Goal: Task Accomplishment & Management: Complete application form

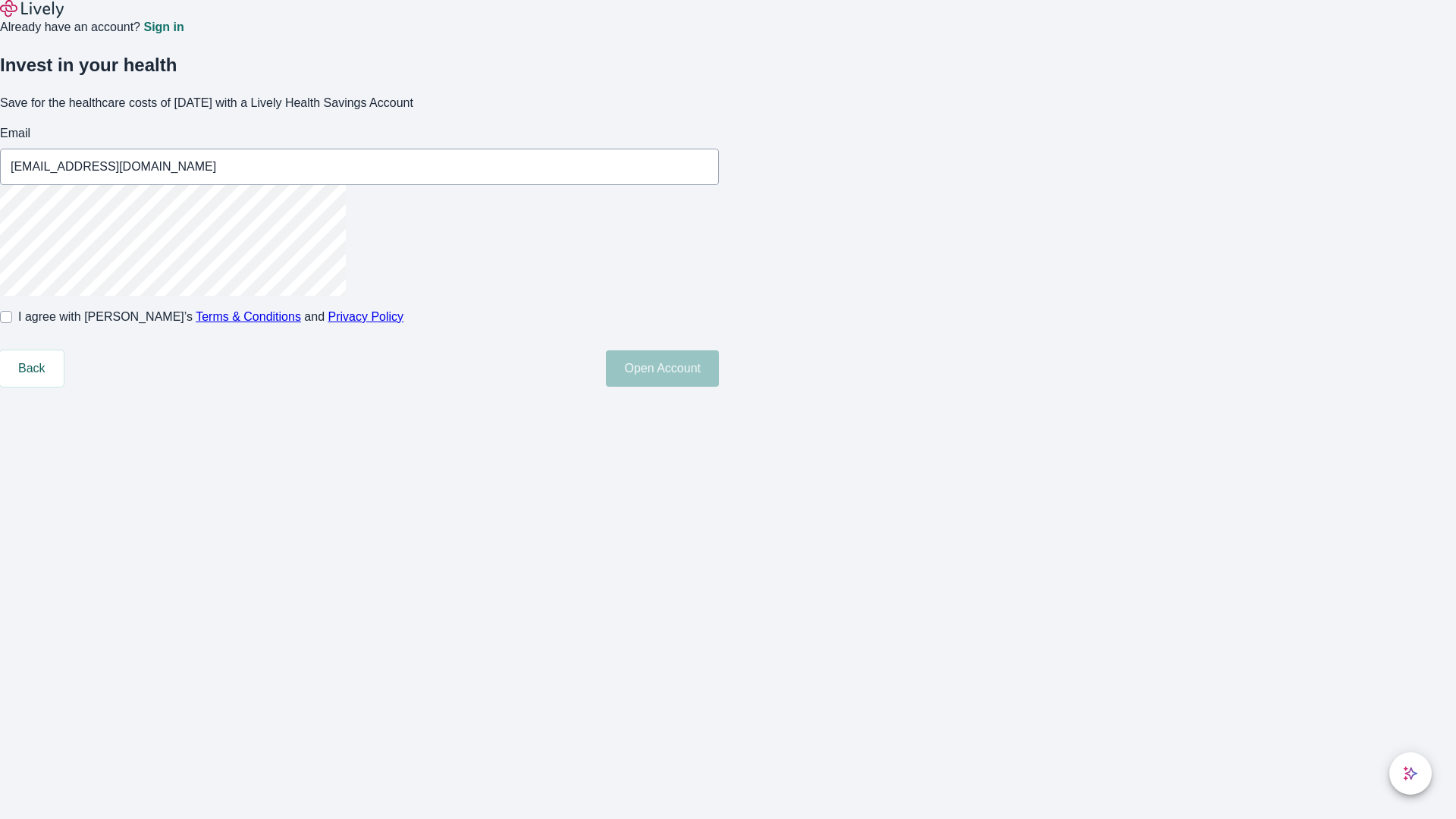
click at [12, 323] on input "I agree with Lively’s Terms & Conditions and Privacy Policy" at bounding box center [6, 317] width 12 height 12
checkbox input "true"
click at [719, 386] on button "Open Account" at bounding box center [662, 368] width 113 height 36
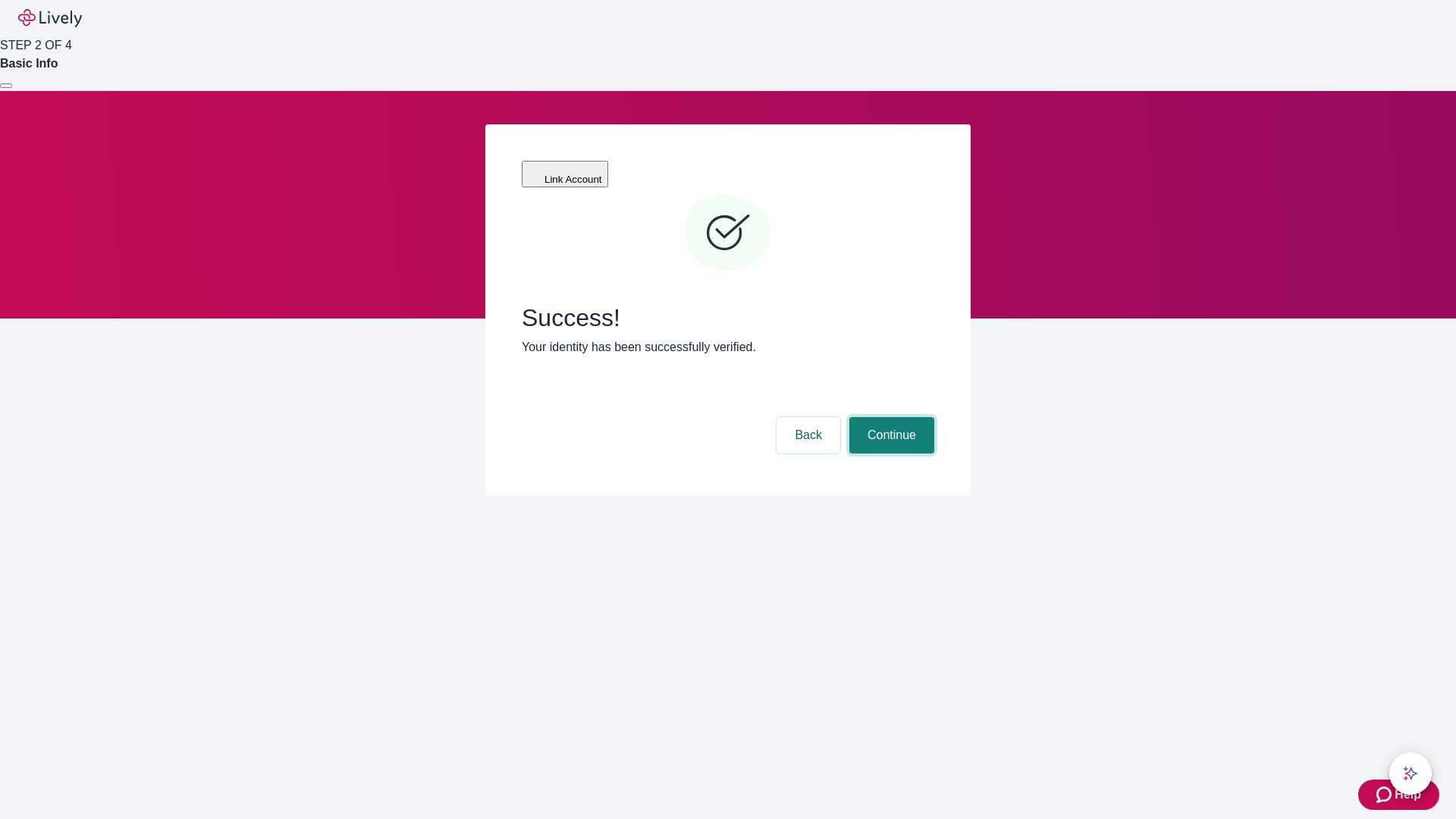
click at [889, 417] on button "Continue" at bounding box center [892, 435] width 85 height 36
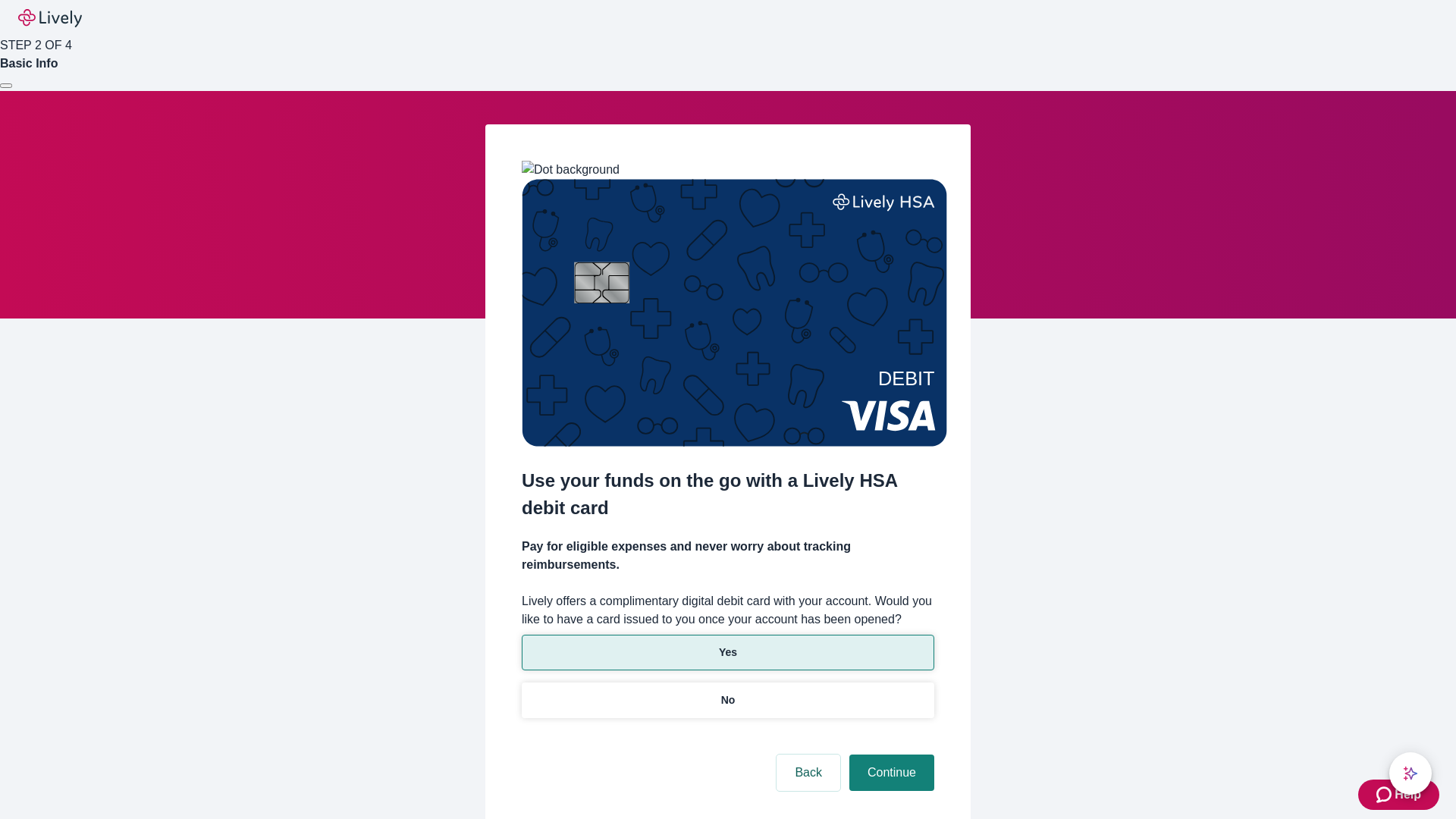
click at [728, 645] on p "Yes" at bounding box center [728, 653] width 18 height 16
click at [889, 754] on button "Continue" at bounding box center [892, 772] width 85 height 36
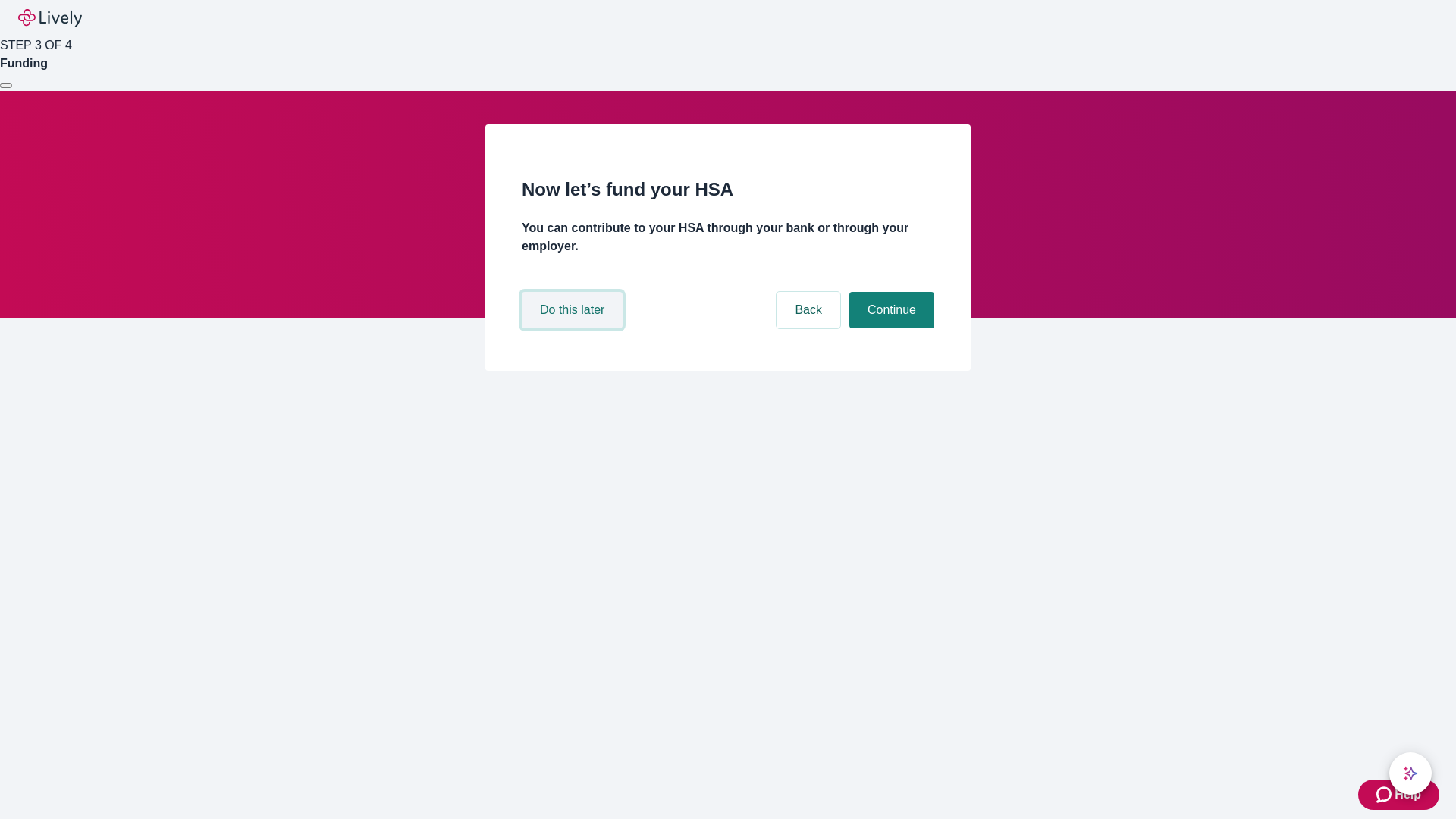
click at [574, 329] on button "Do this later" at bounding box center [572, 310] width 101 height 36
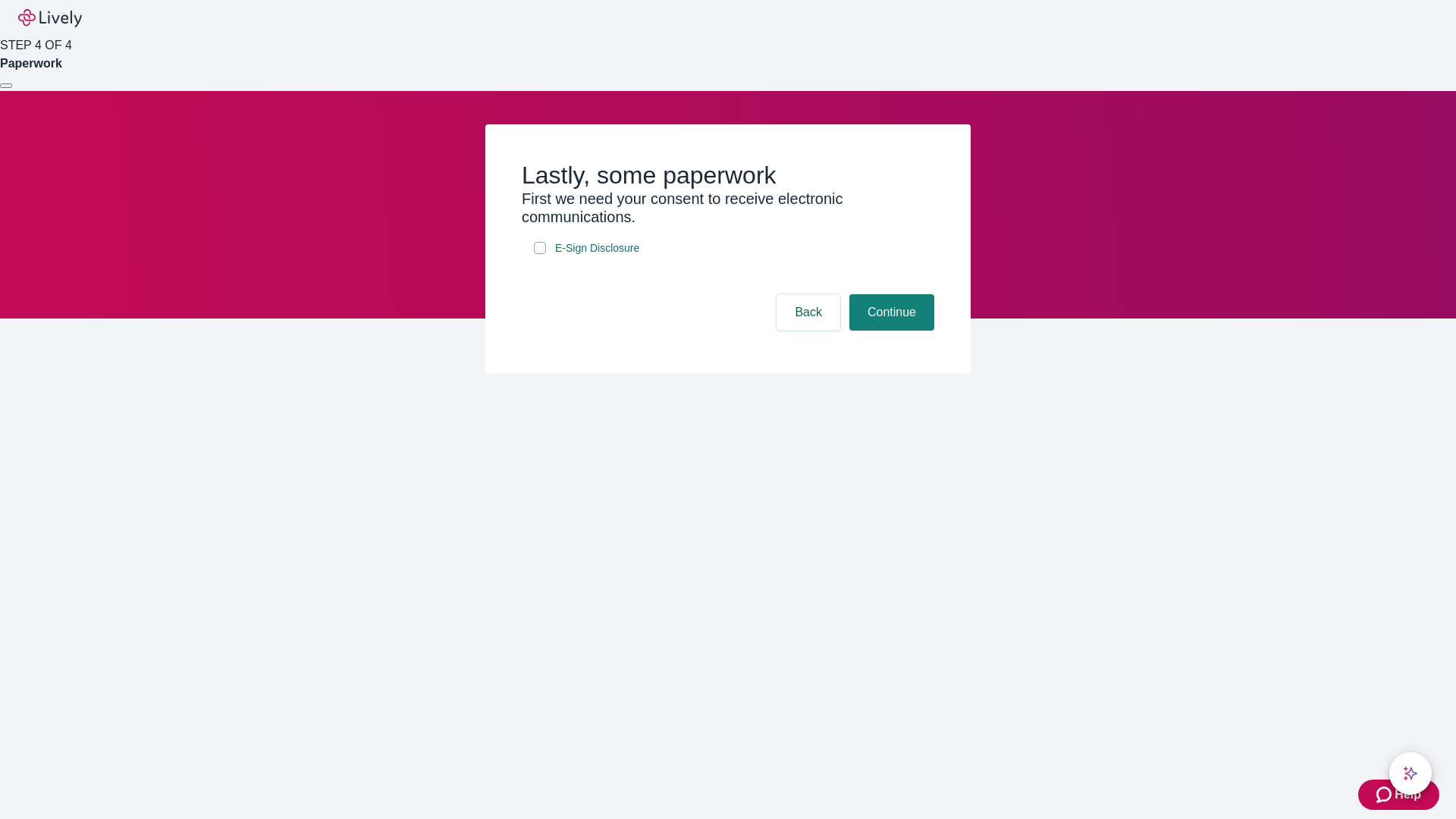
click at [540, 254] on input "E-Sign Disclosure" at bounding box center [540, 248] width 12 height 12
checkbox input "true"
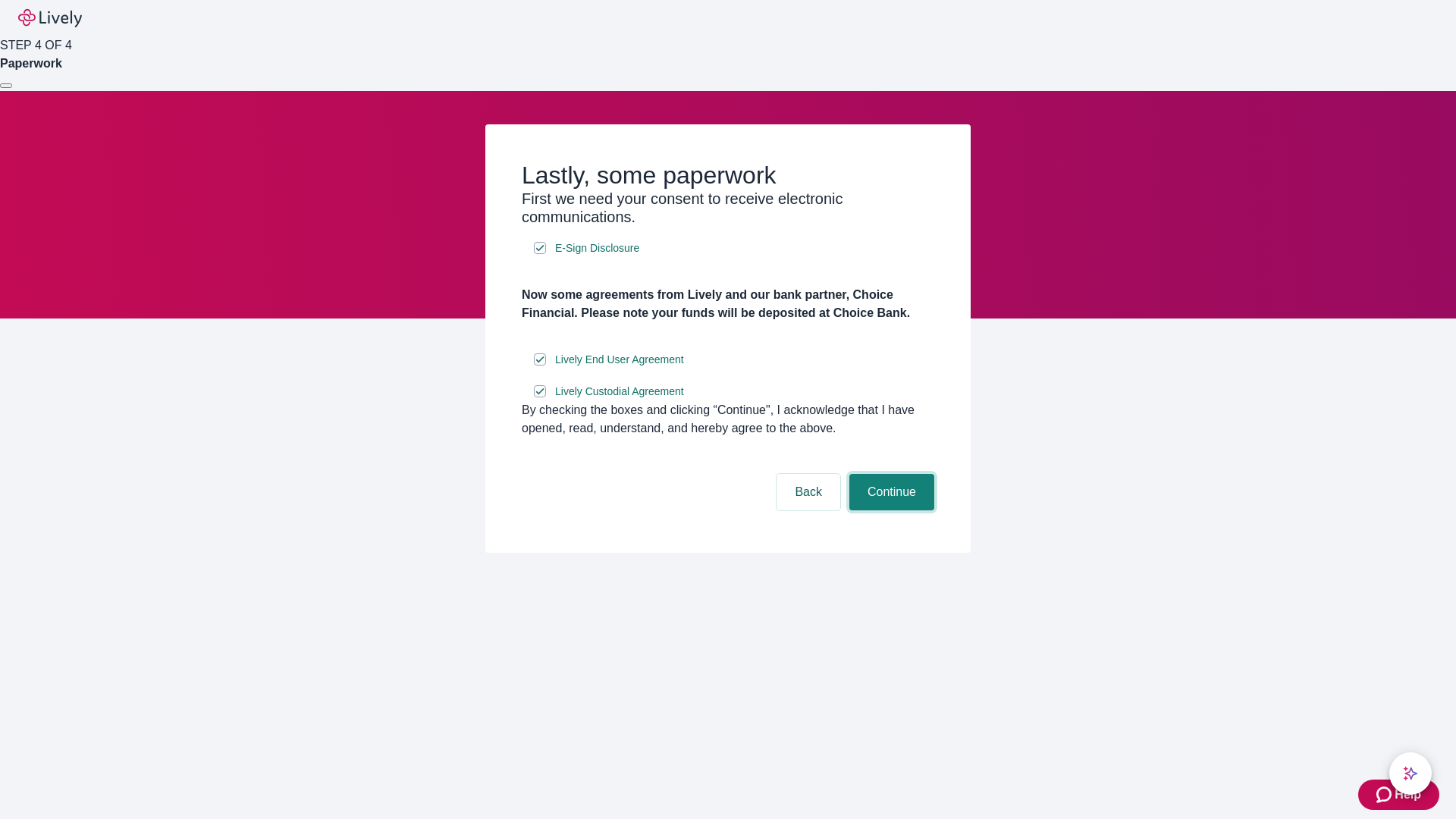
click at [889, 511] on button "Continue" at bounding box center [892, 492] width 85 height 36
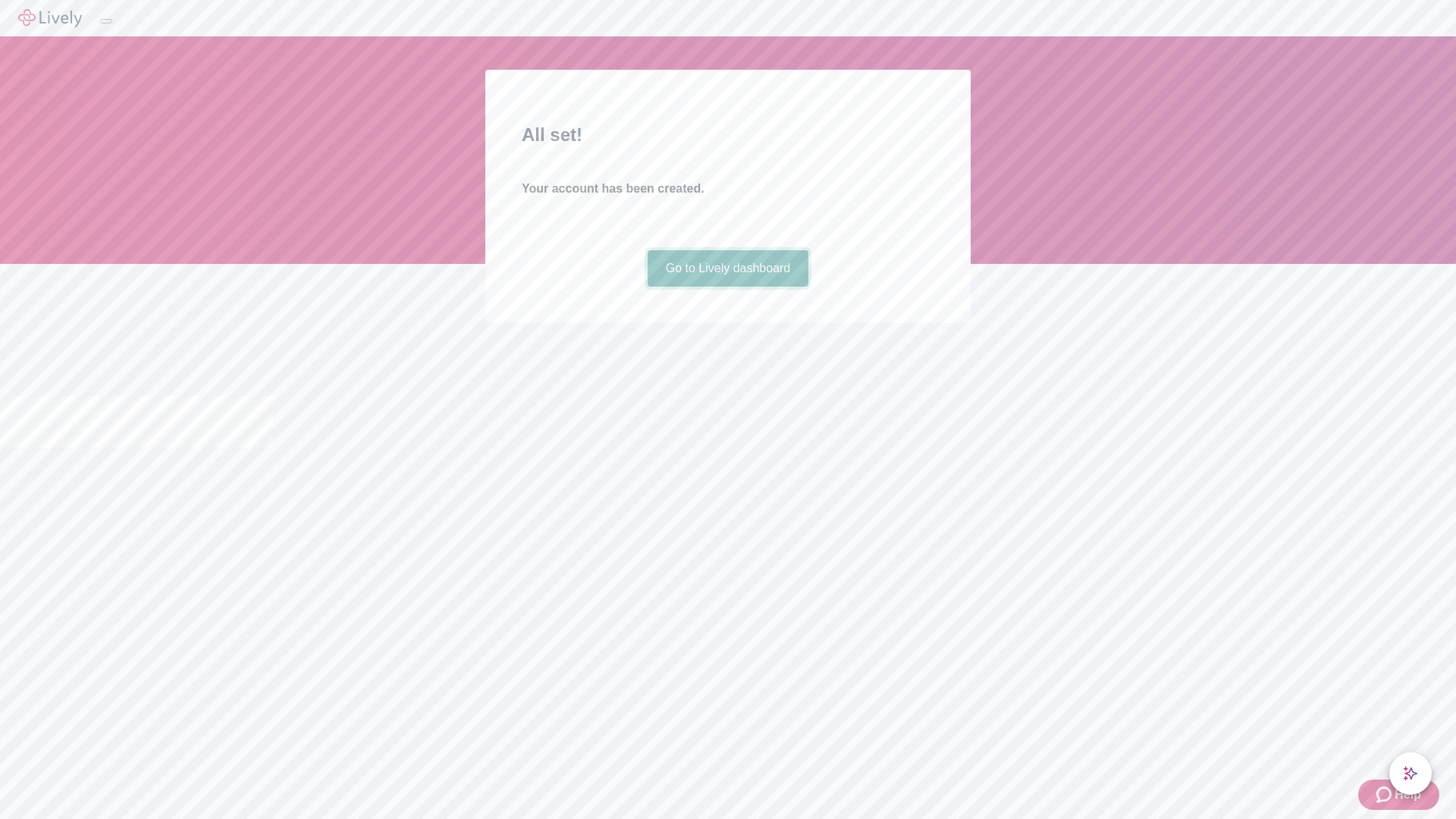
click at [728, 287] on link "Go to Lively dashboard" at bounding box center [728, 268] width 162 height 36
